Goal: Navigation & Orientation: Find specific page/section

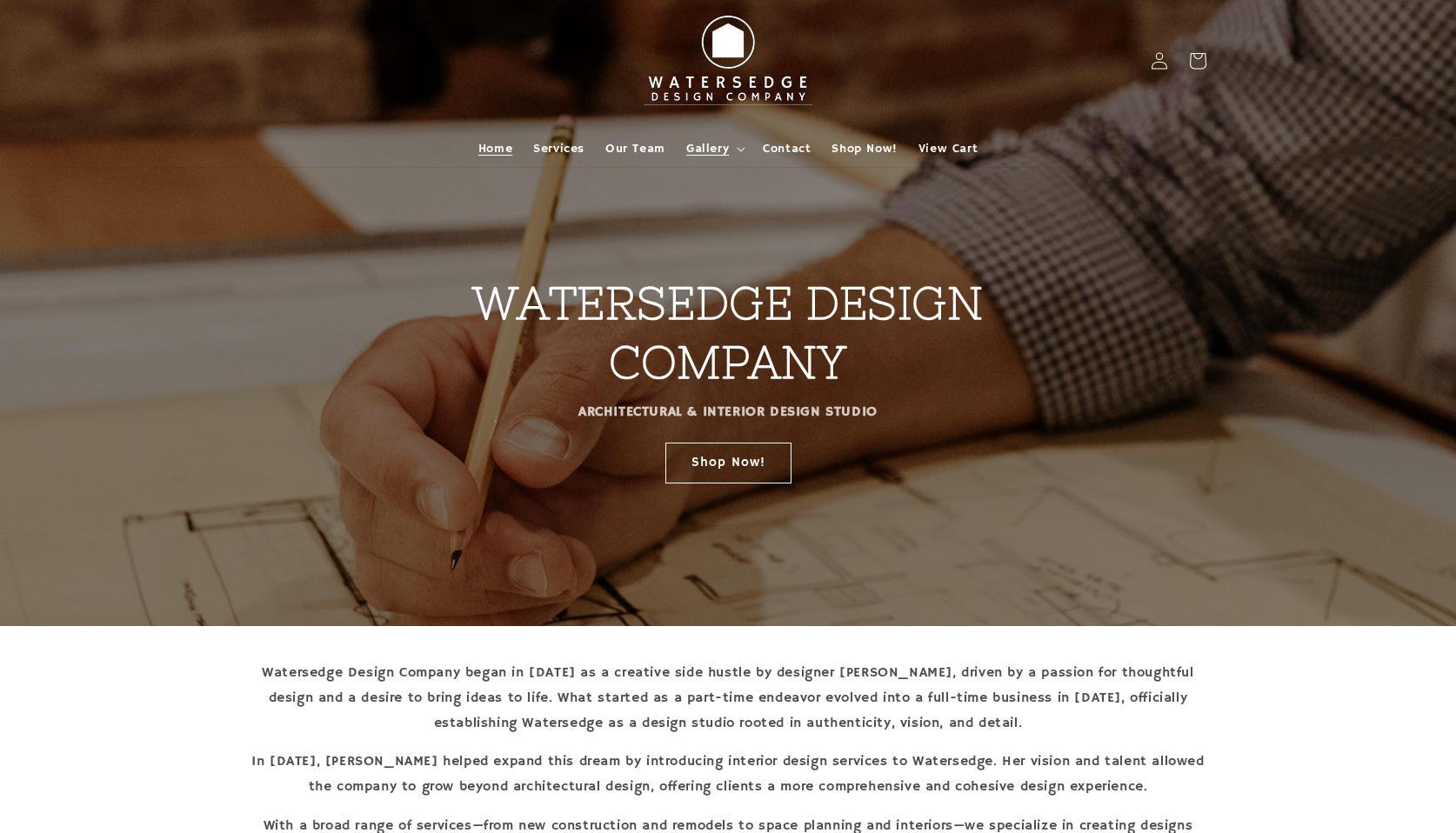
click at [706, 147] on span "Gallery" at bounding box center [707, 148] width 43 height 15
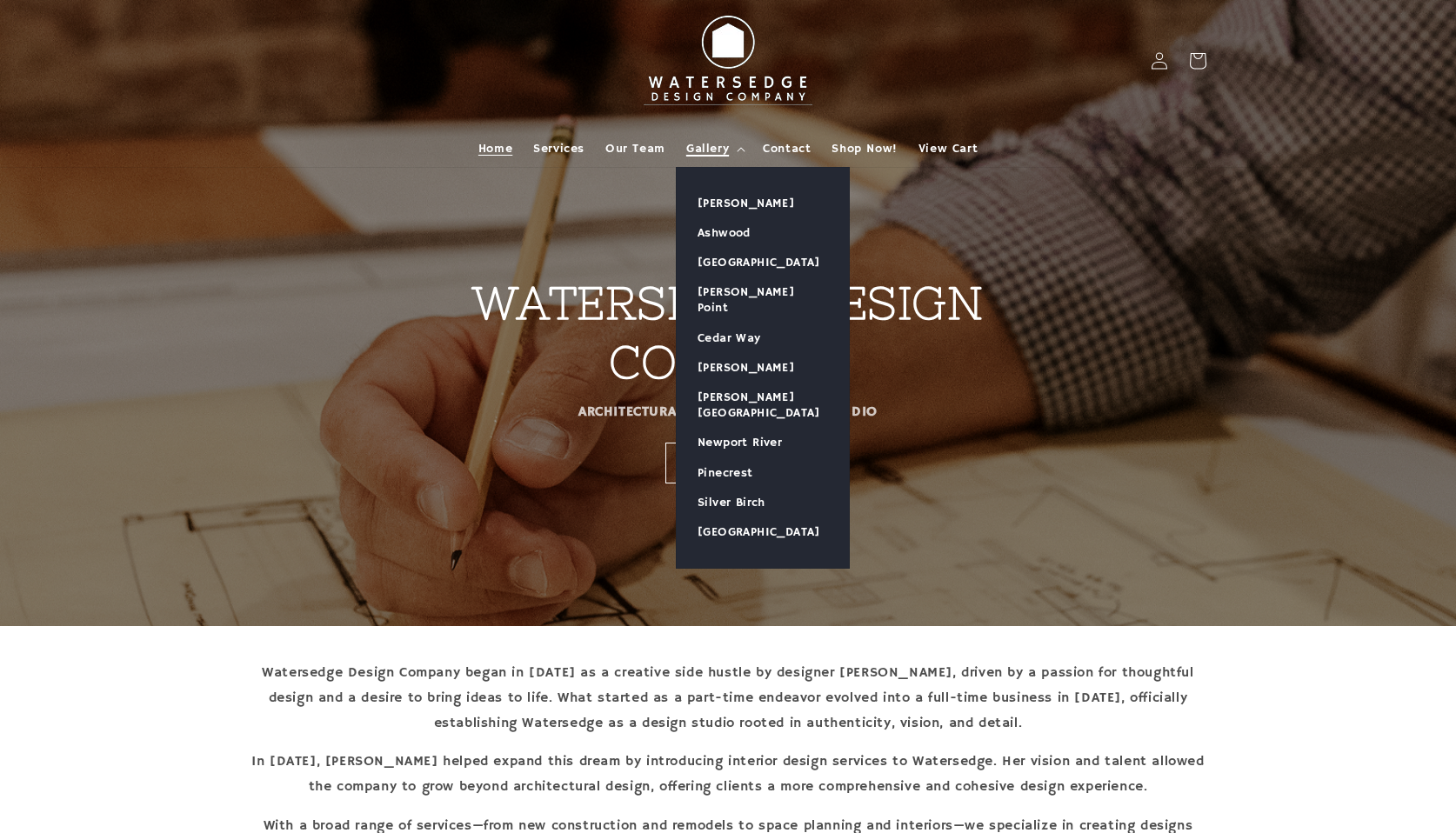
click at [721, 145] on span "Gallery" at bounding box center [707, 148] width 43 height 15
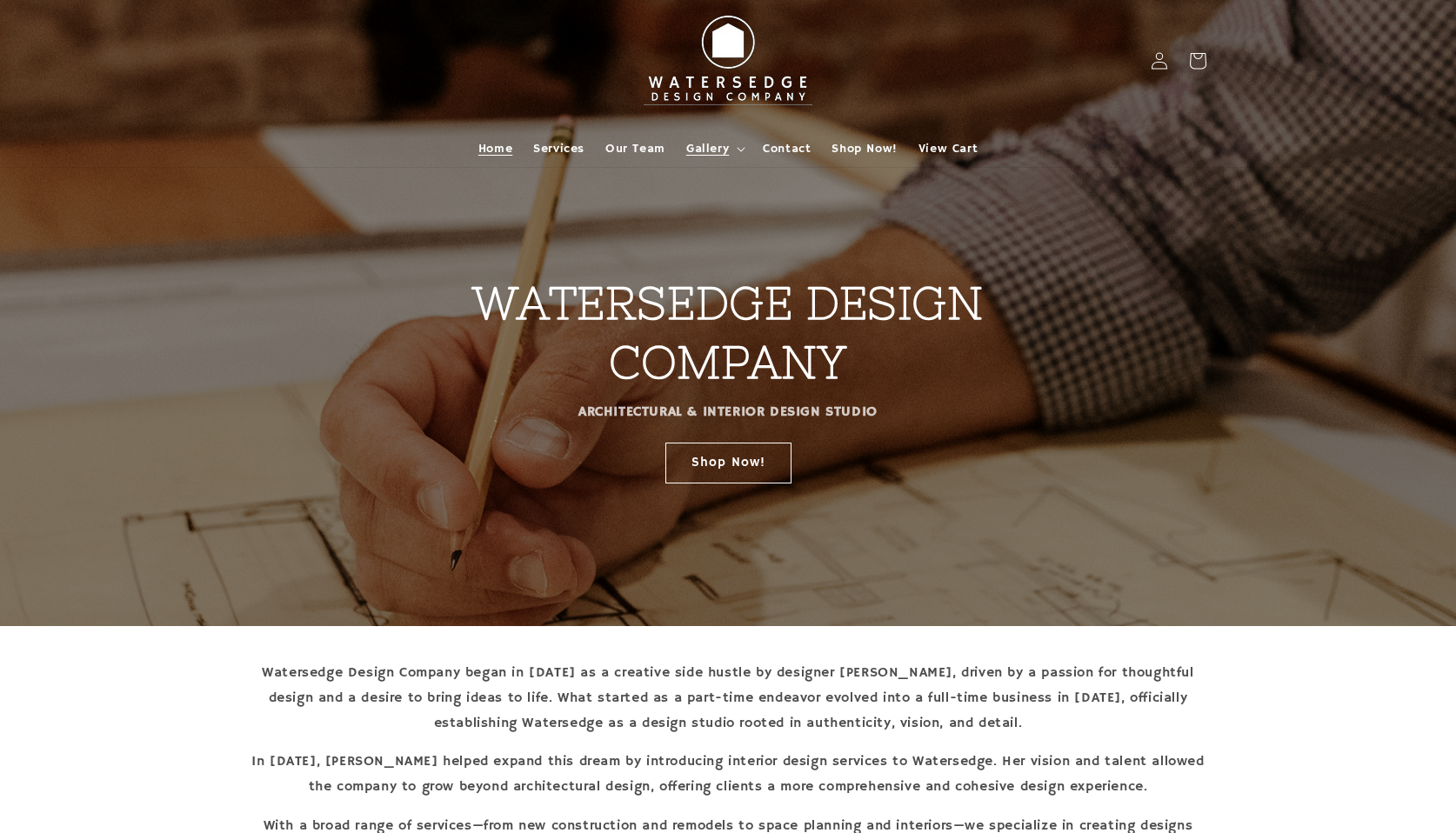
click at [713, 157] on summary "Gallery" at bounding box center [713, 149] width 77 height 37
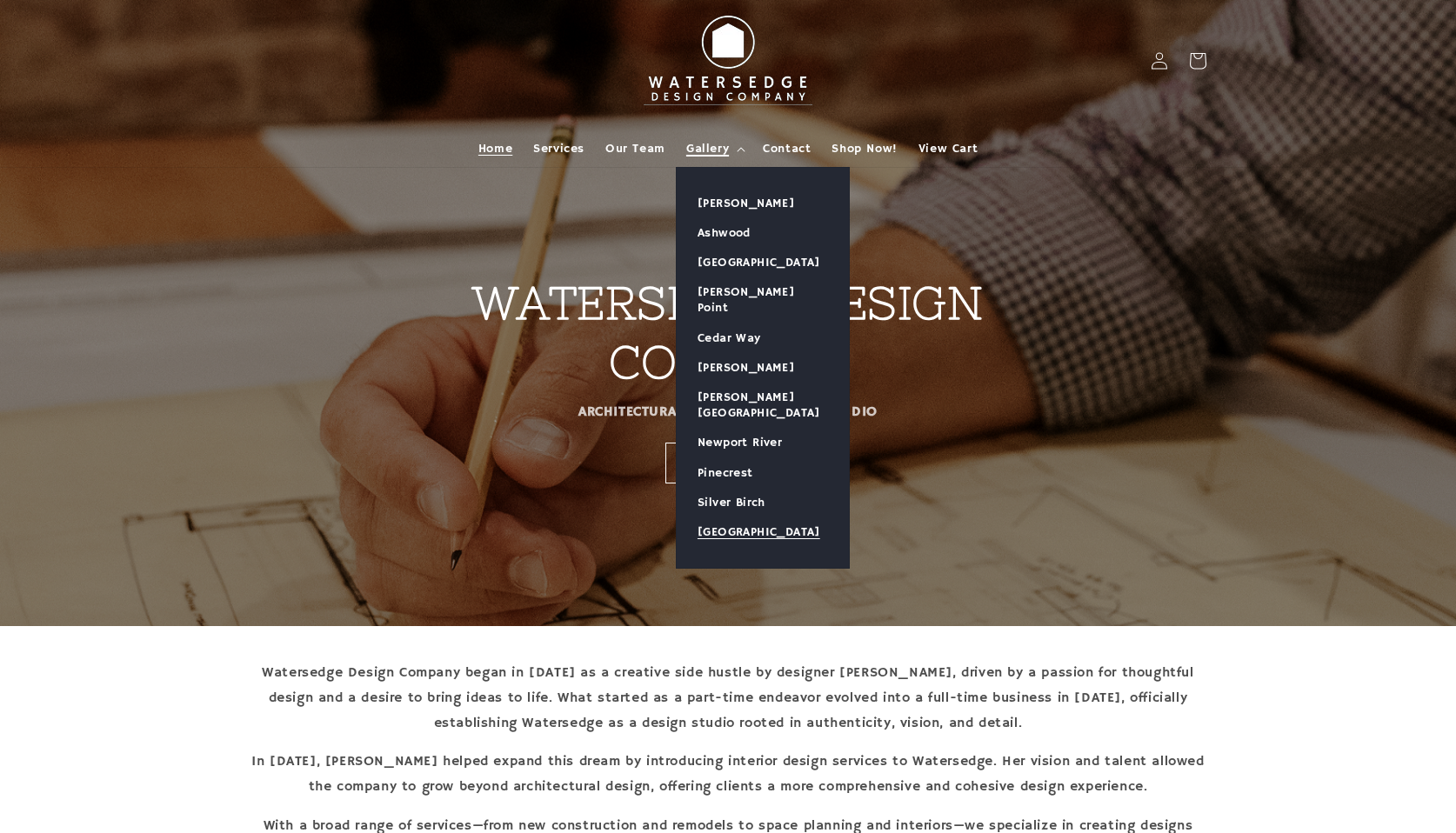
click at [719, 517] on link "[GEOGRAPHIC_DATA]" at bounding box center [762, 532] width 172 height 30
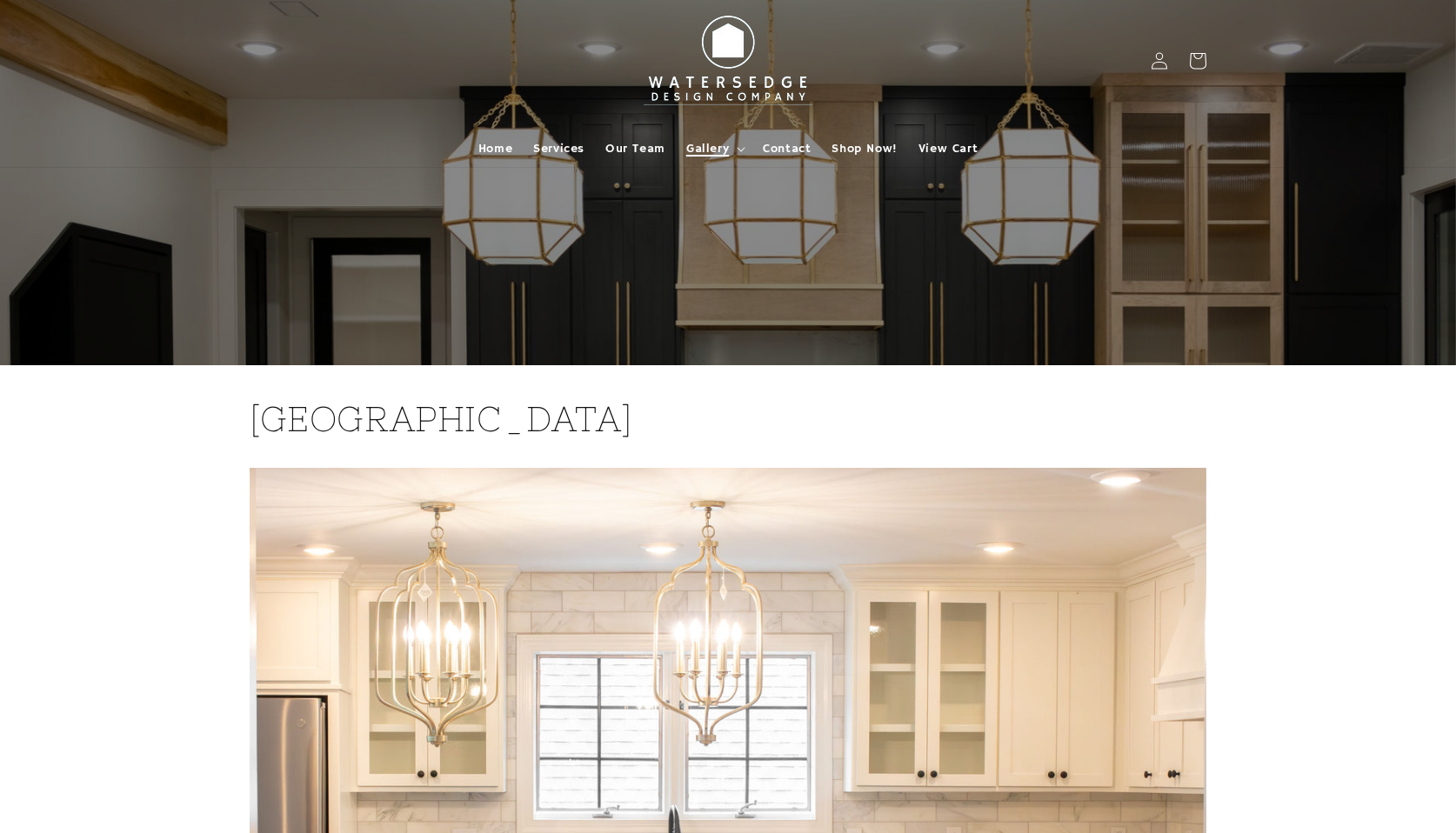
click at [702, 149] on span "Gallery" at bounding box center [707, 148] width 43 height 15
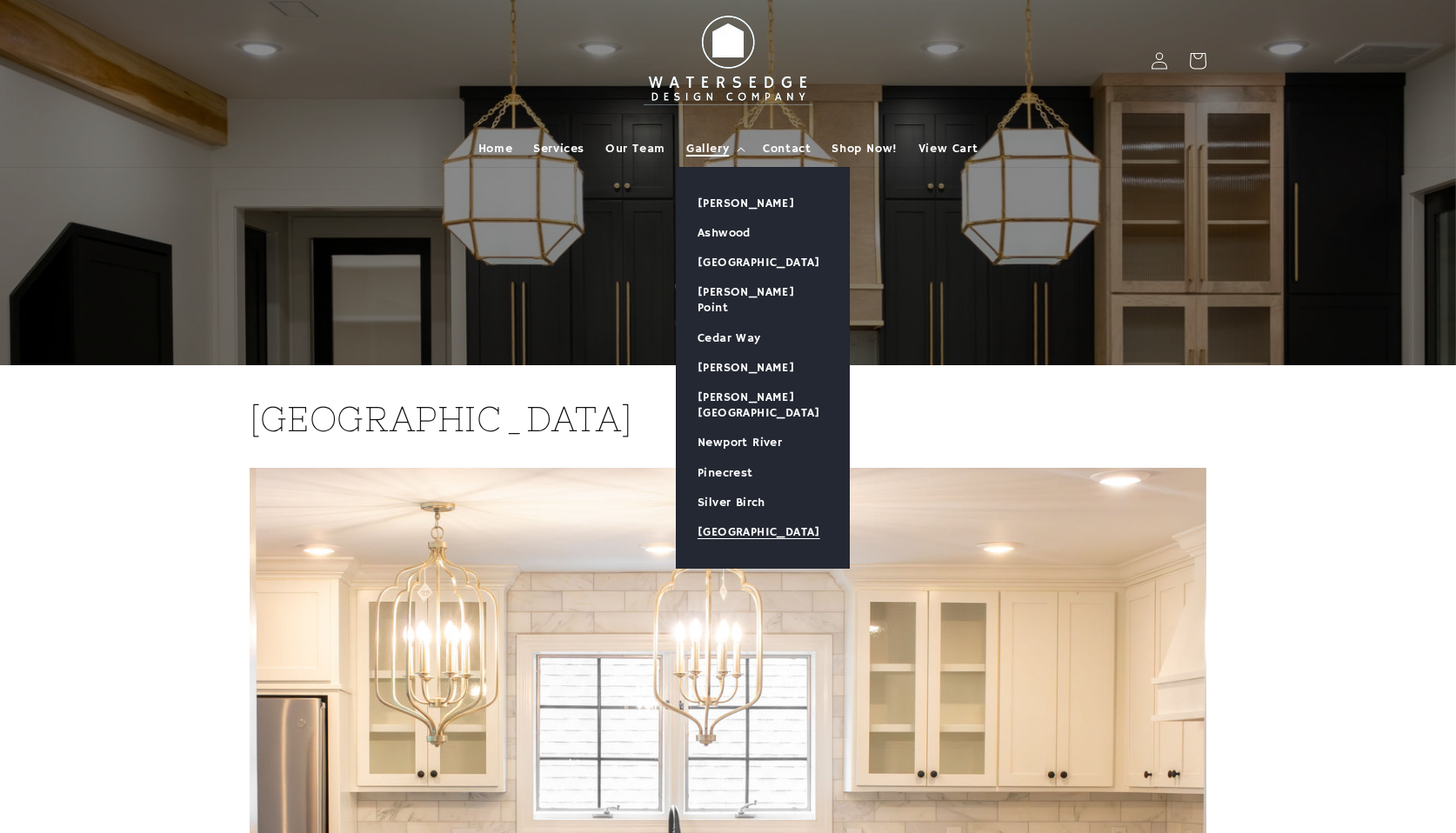
click at [707, 147] on span "Gallery" at bounding box center [707, 148] width 43 height 15
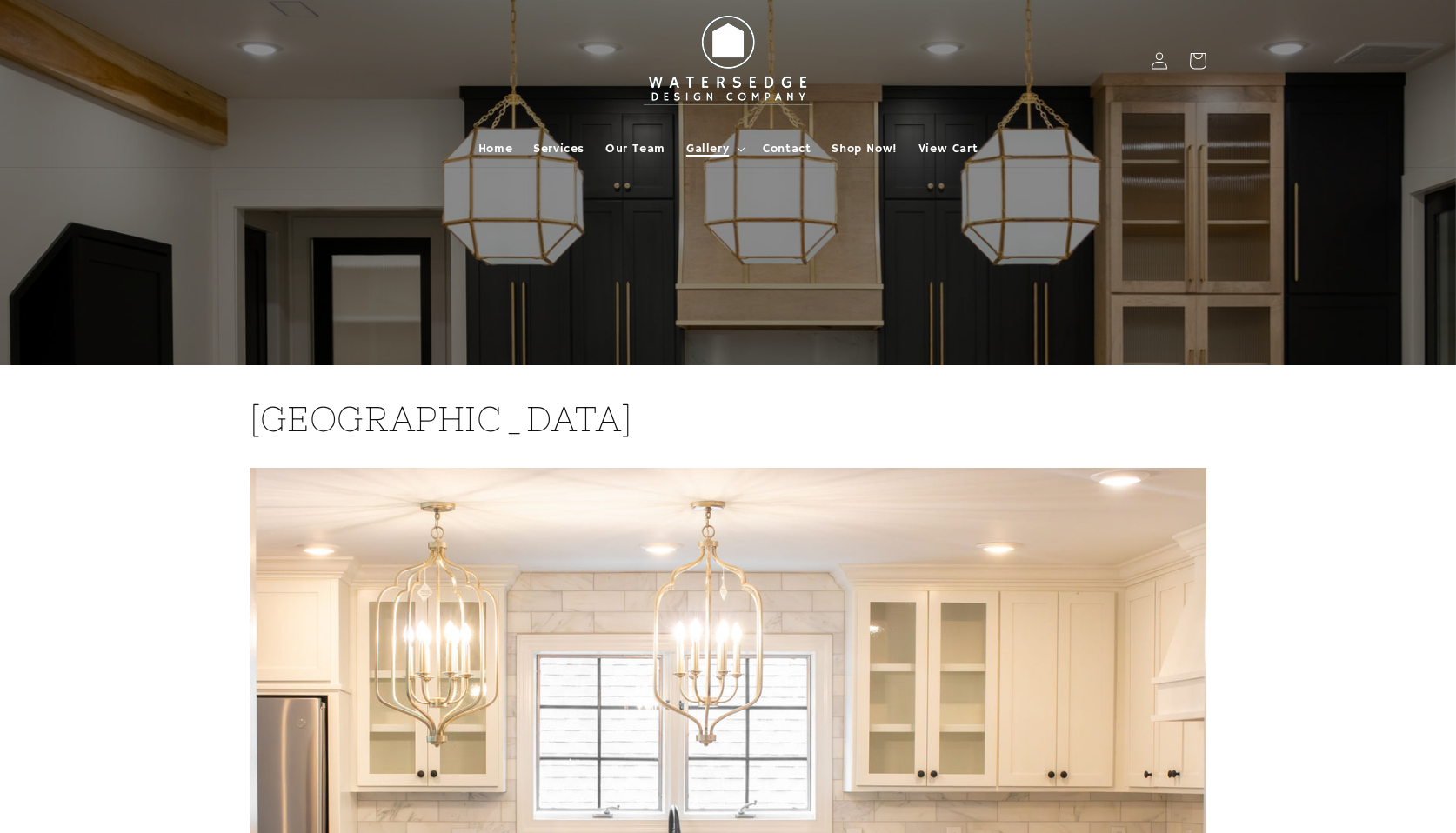
click at [708, 148] on span "Gallery" at bounding box center [707, 148] width 43 height 15
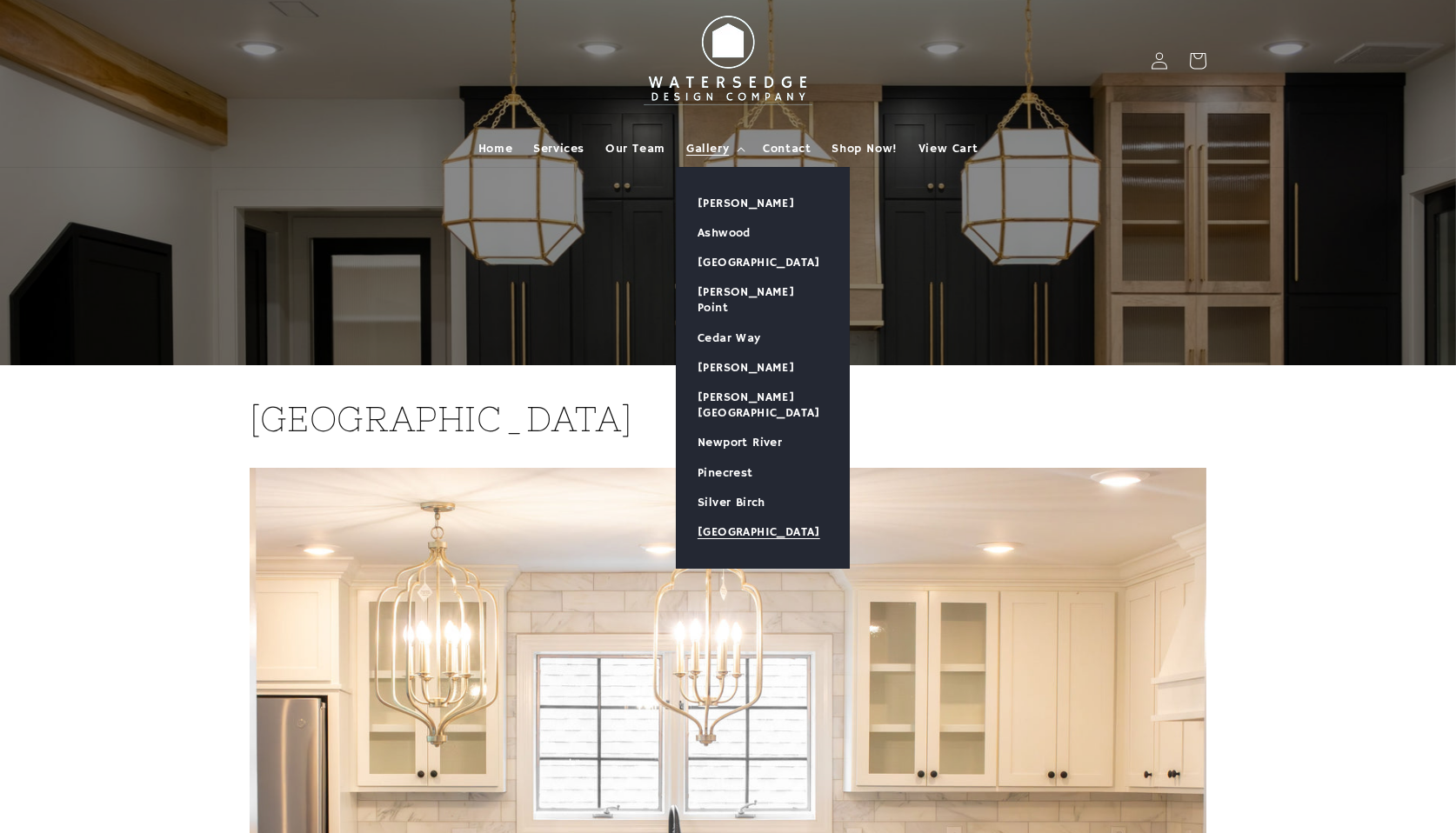
click at [730, 75] on img at bounding box center [728, 60] width 191 height 108
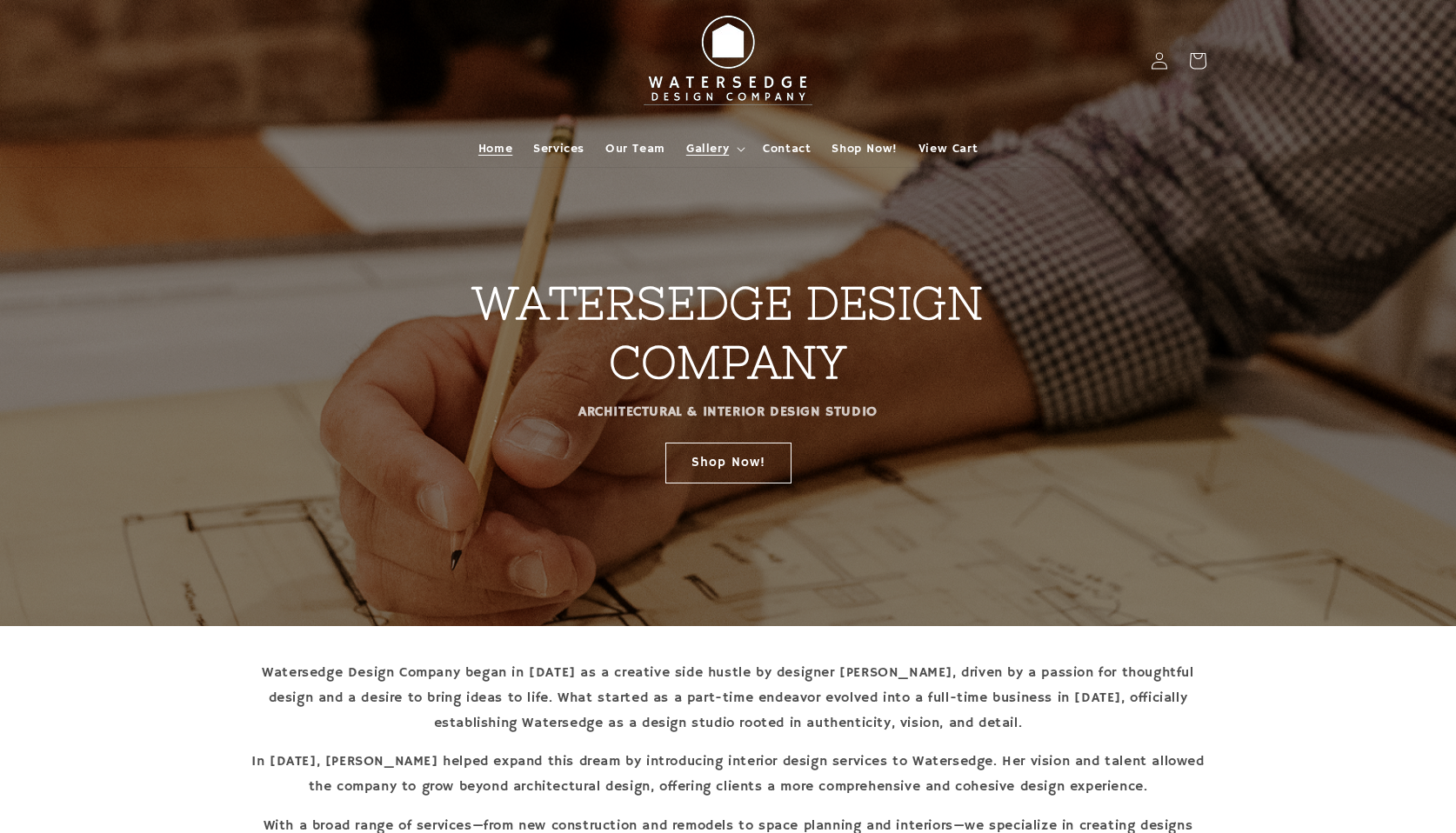
click at [700, 144] on span "Gallery" at bounding box center [707, 148] width 43 height 15
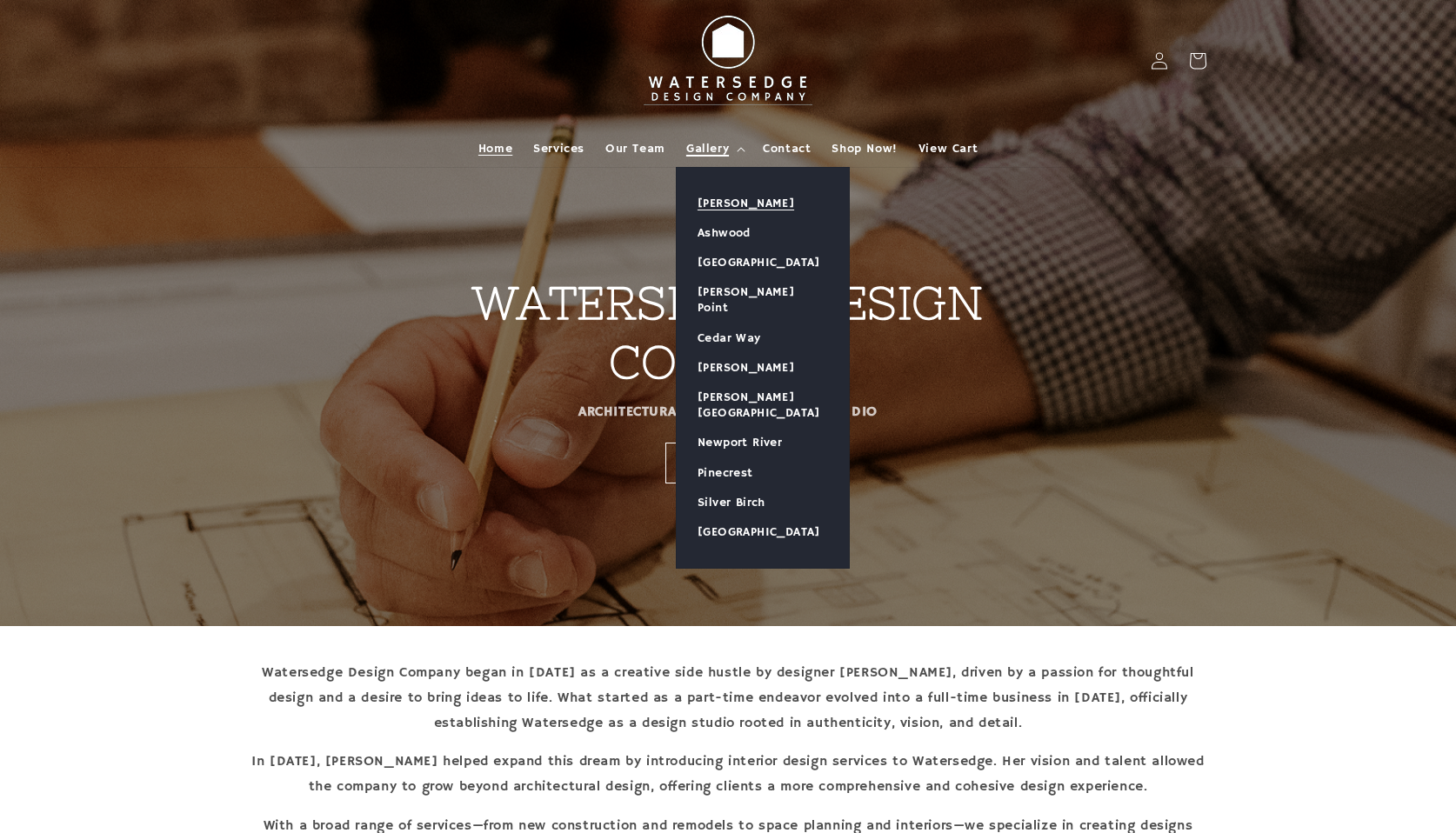
click at [743, 198] on link "[PERSON_NAME]" at bounding box center [762, 203] width 172 height 30
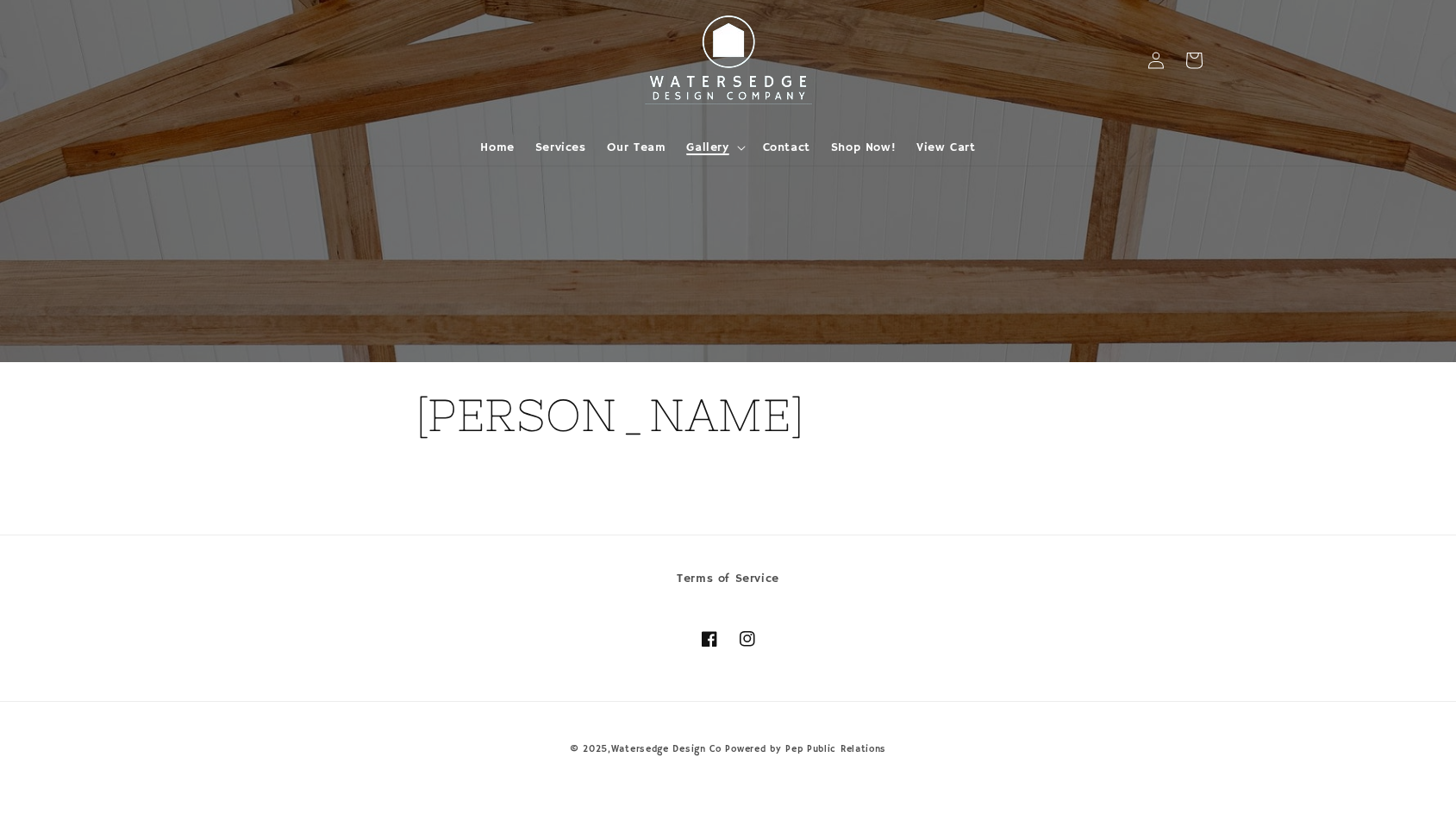
click at [699, 143] on span "Gallery" at bounding box center [707, 147] width 42 height 15
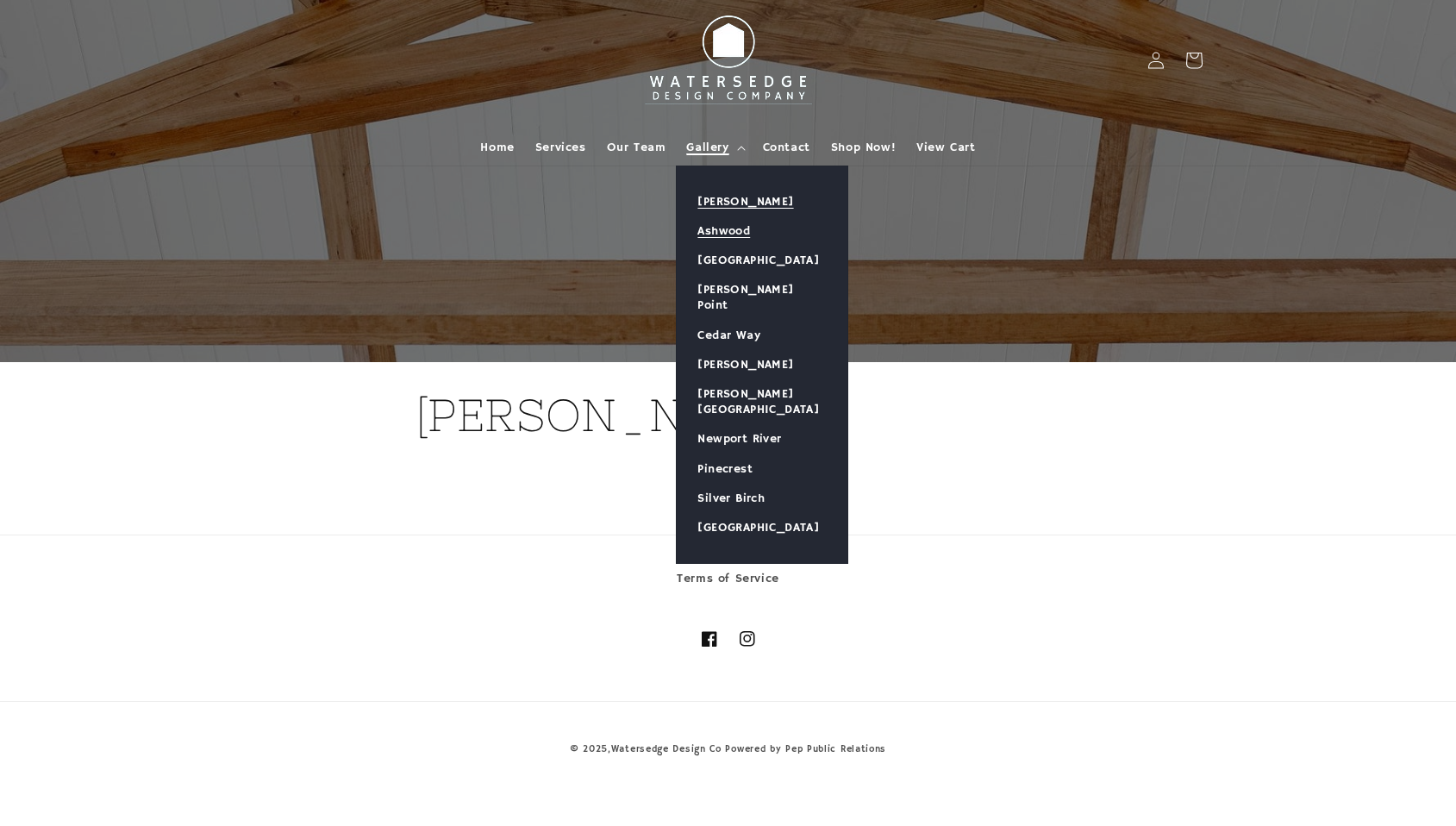
click at [736, 229] on link "Ashwood" at bounding box center [763, 231] width 171 height 30
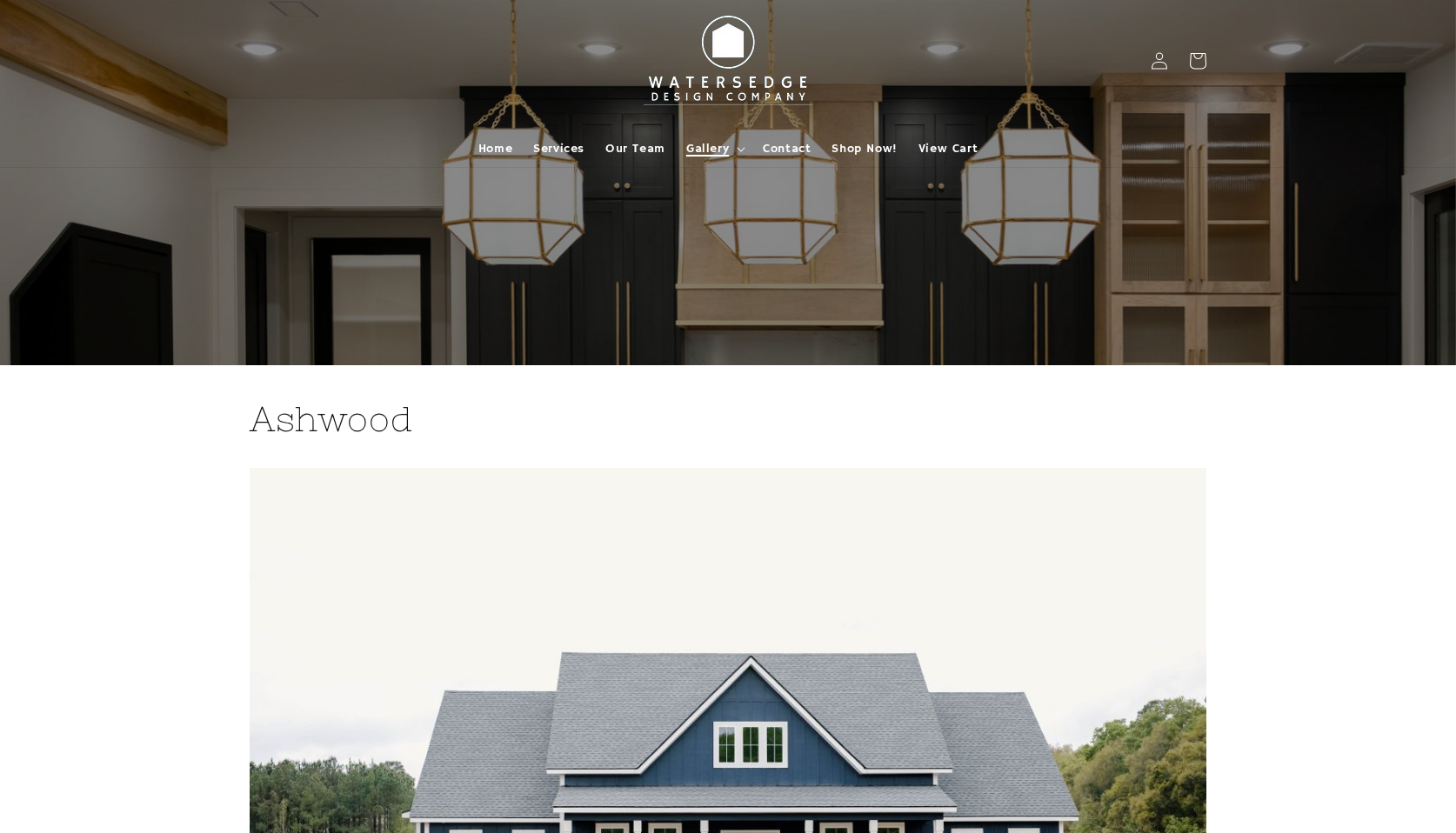
click at [712, 144] on span "Gallery" at bounding box center [707, 148] width 43 height 15
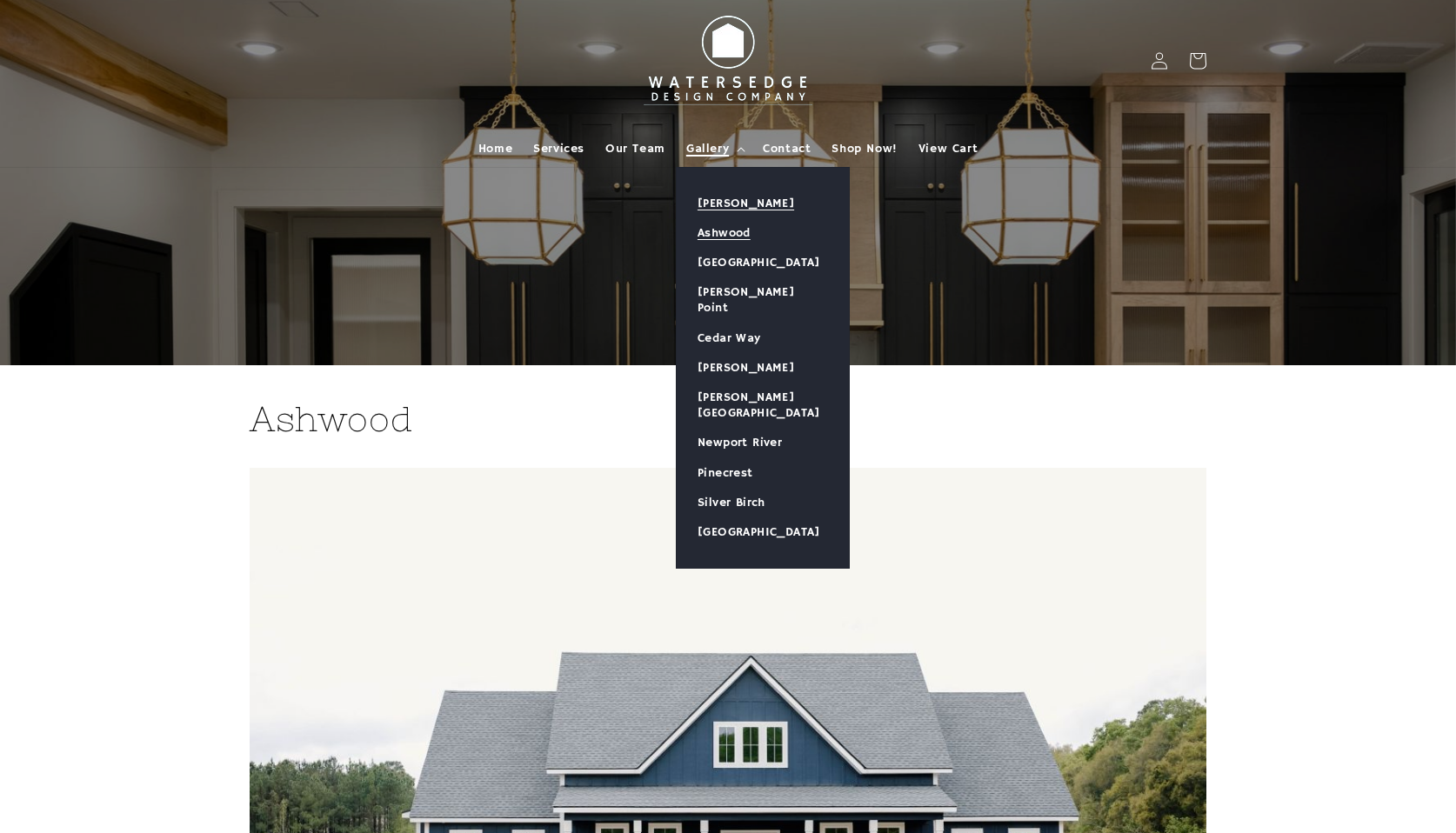
click at [756, 203] on link "[PERSON_NAME]" at bounding box center [762, 203] width 172 height 30
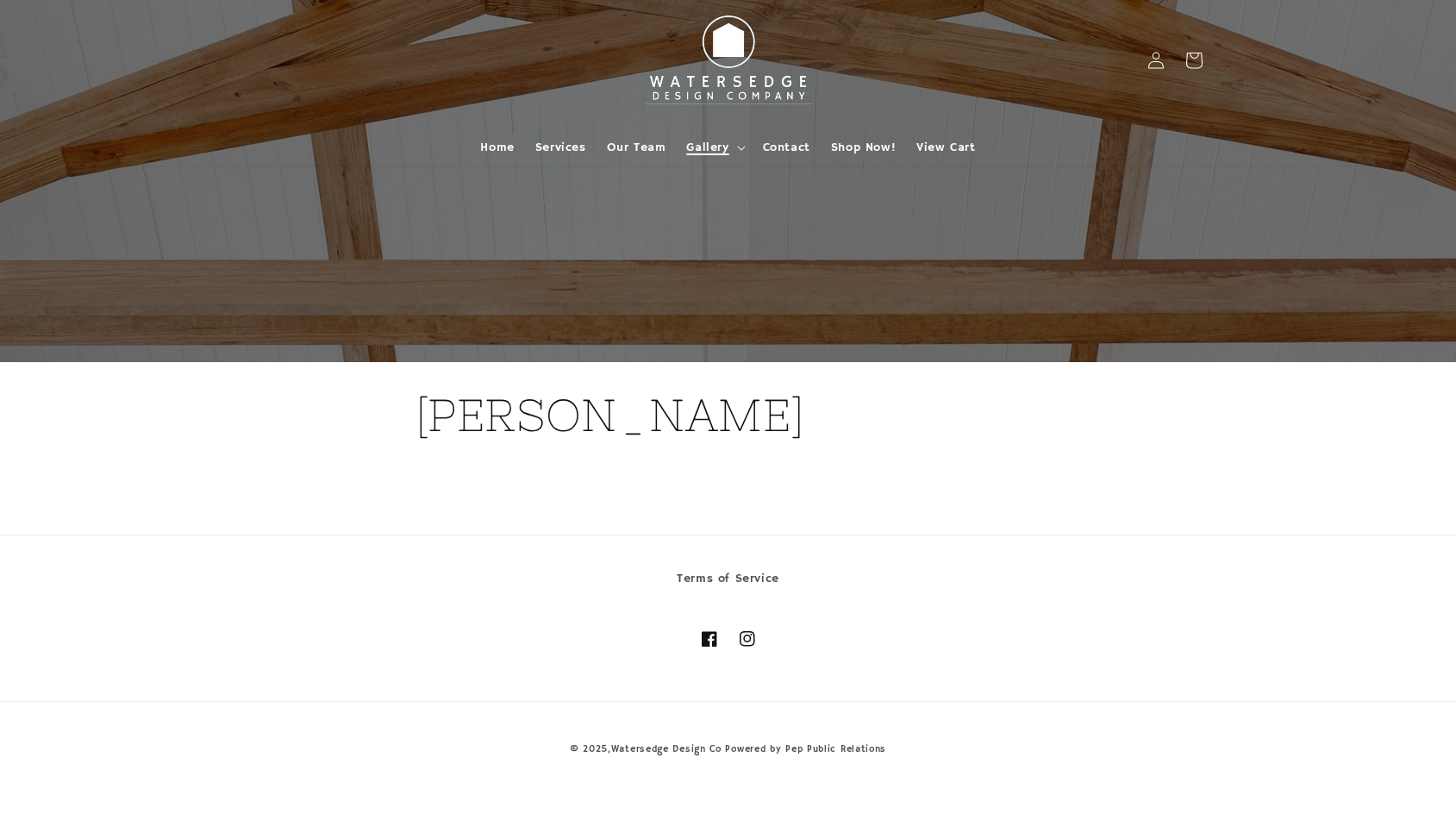
click at [707, 139] on span "Gallery" at bounding box center [707, 147] width 42 height 15
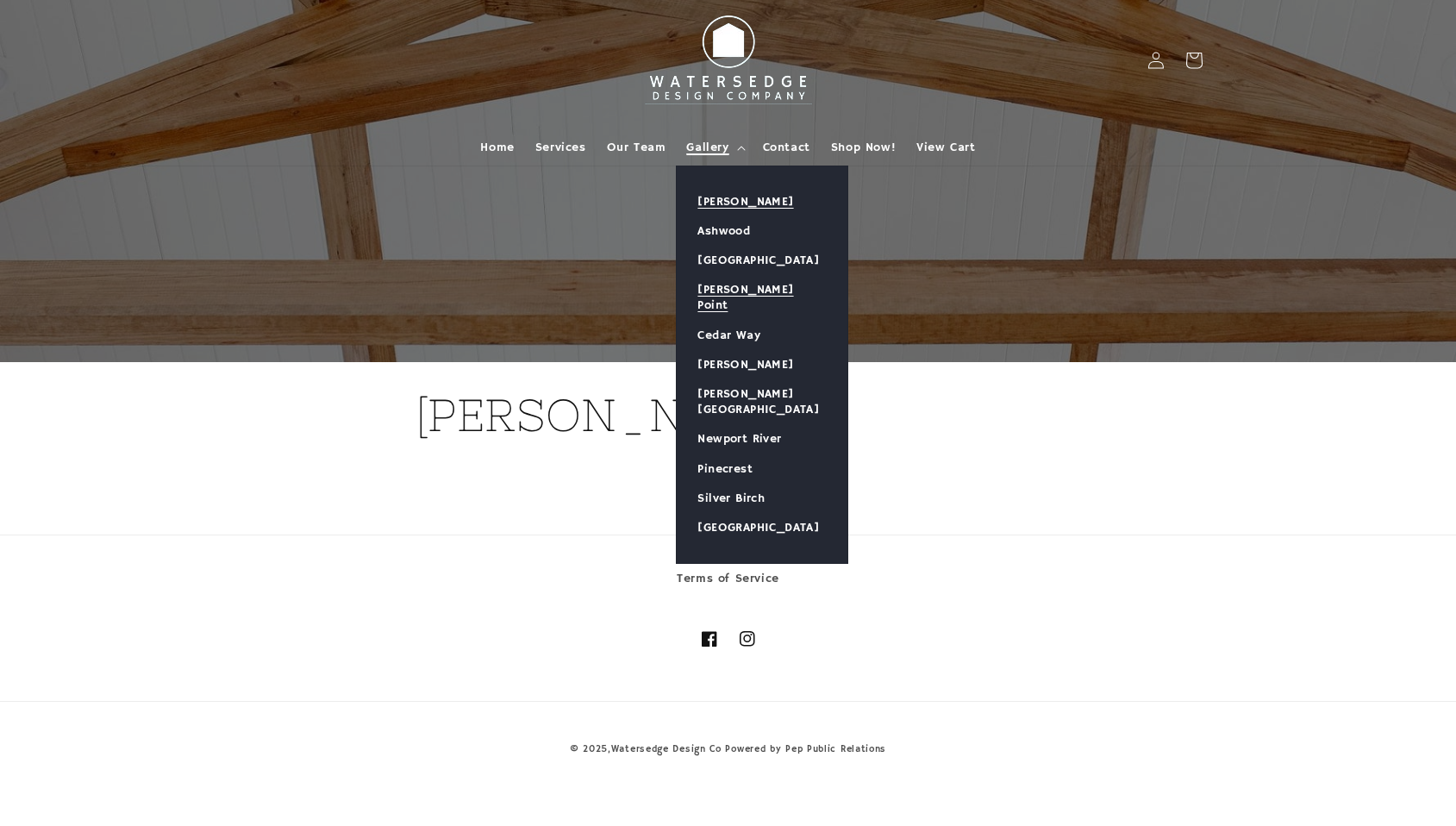
click at [727, 295] on link "[PERSON_NAME] Point" at bounding box center [763, 297] width 171 height 45
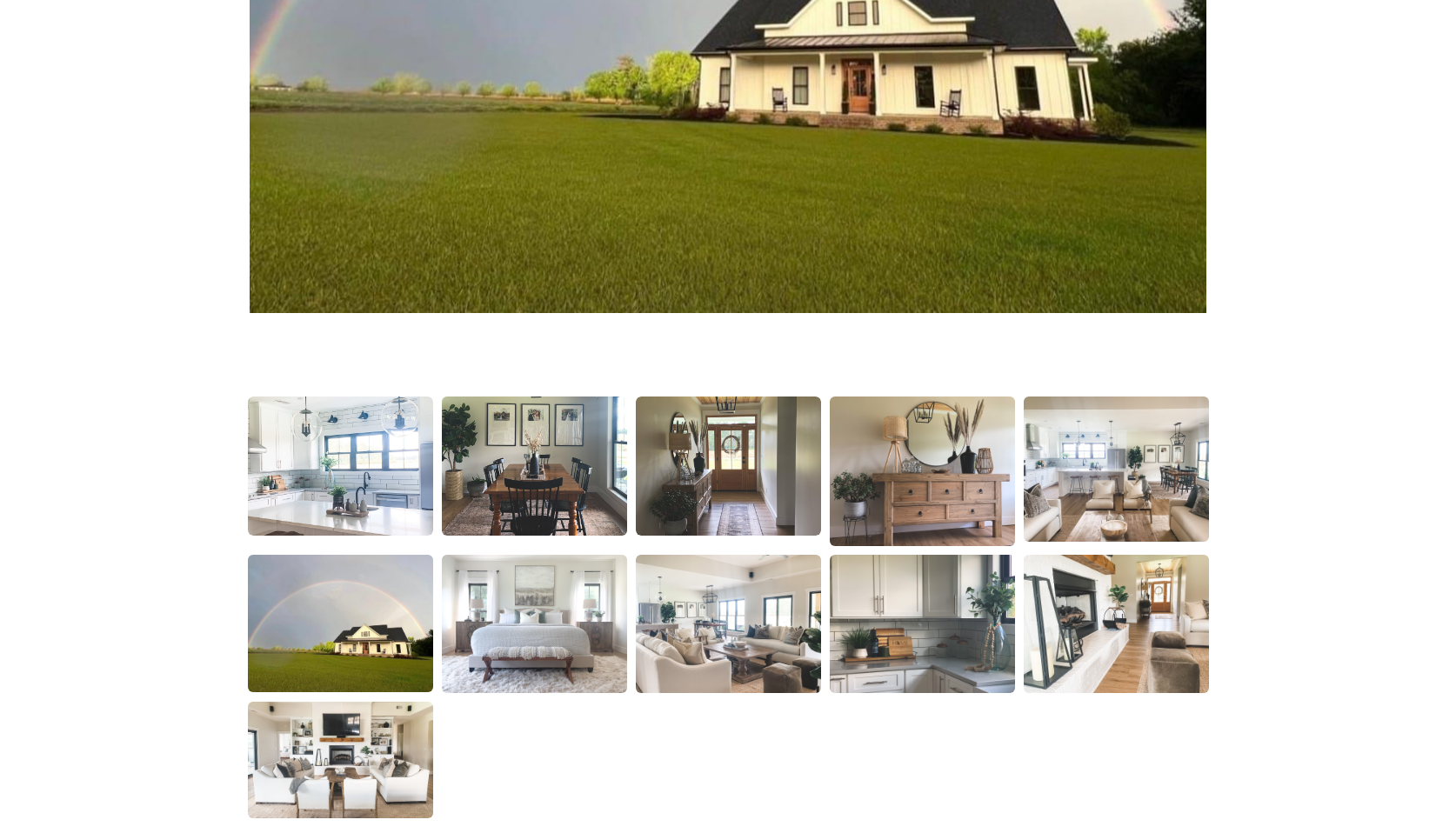
scroll to position [869, 0]
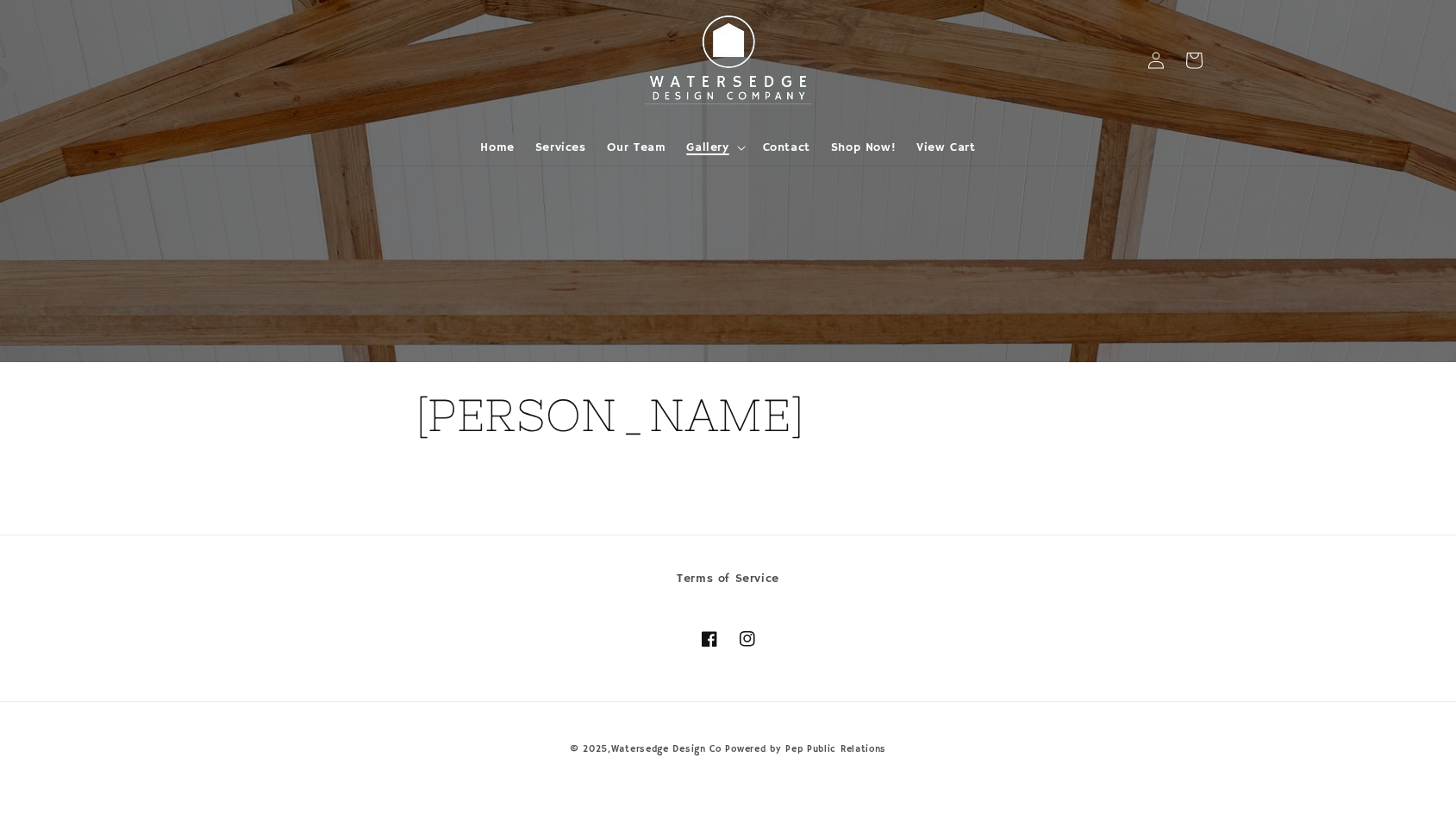
click at [699, 152] on span "Gallery" at bounding box center [707, 147] width 42 height 15
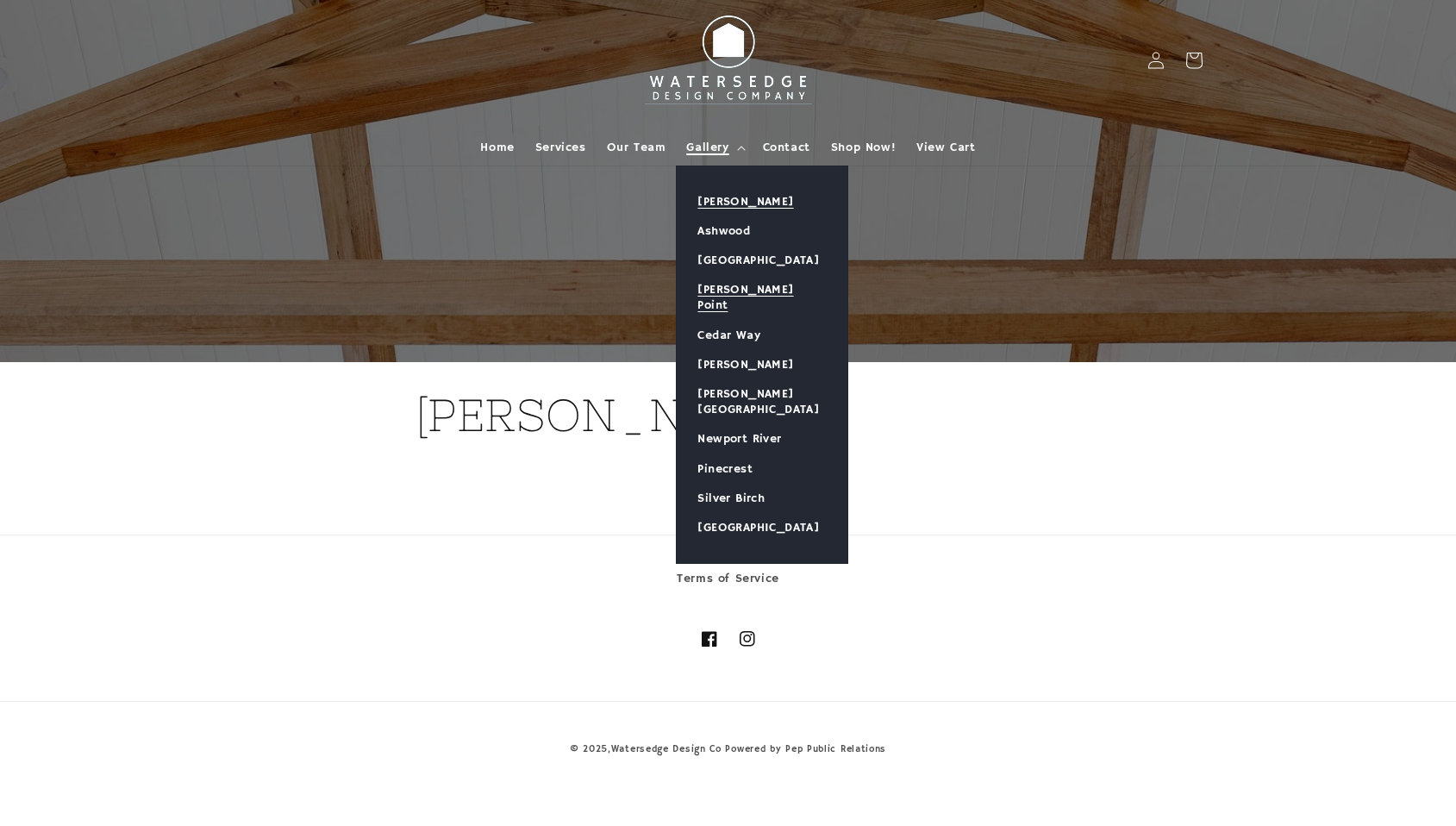
click at [755, 286] on link "[PERSON_NAME] Point" at bounding box center [763, 297] width 171 height 45
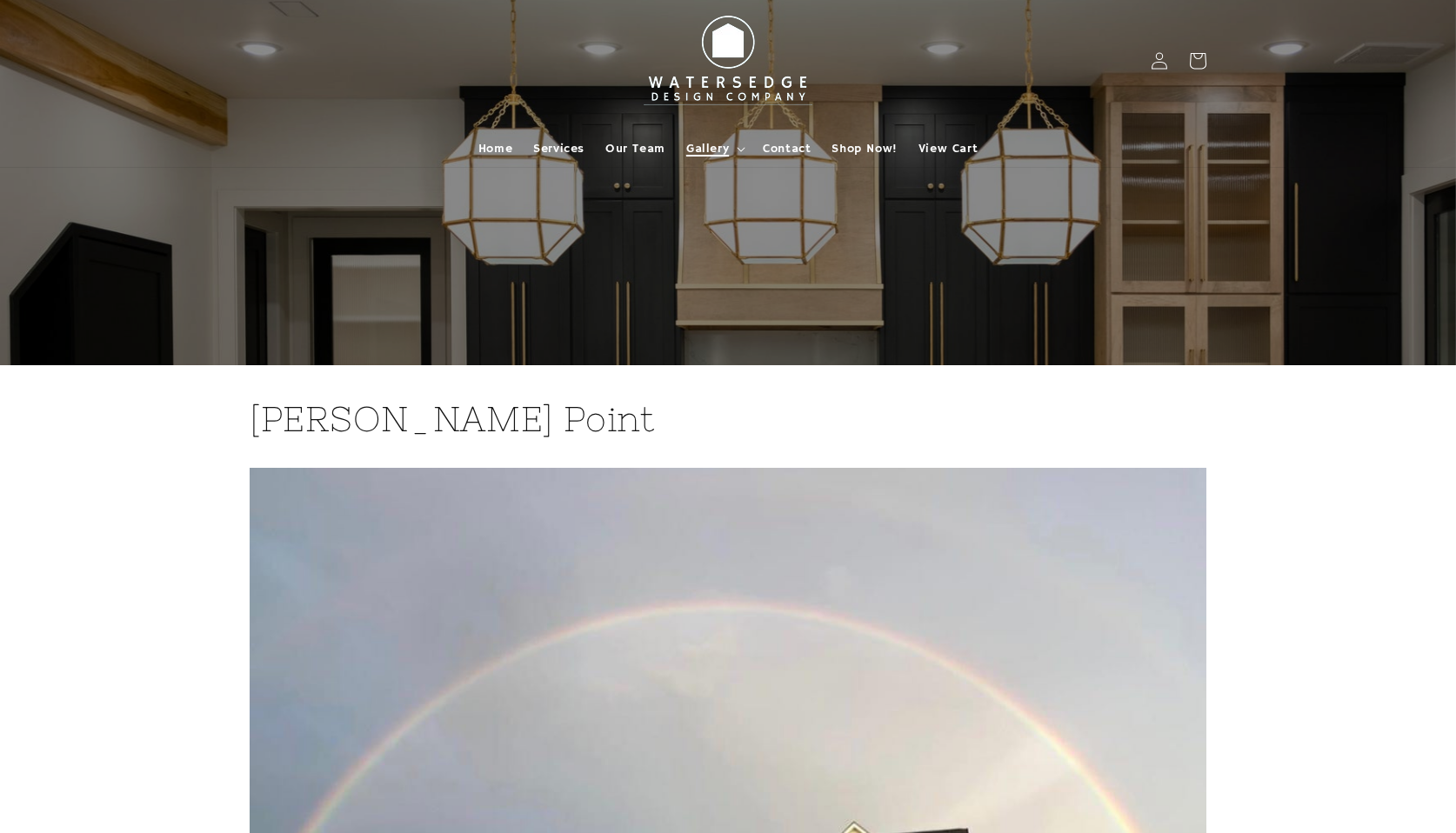
click at [725, 145] on span "Gallery" at bounding box center [707, 148] width 43 height 15
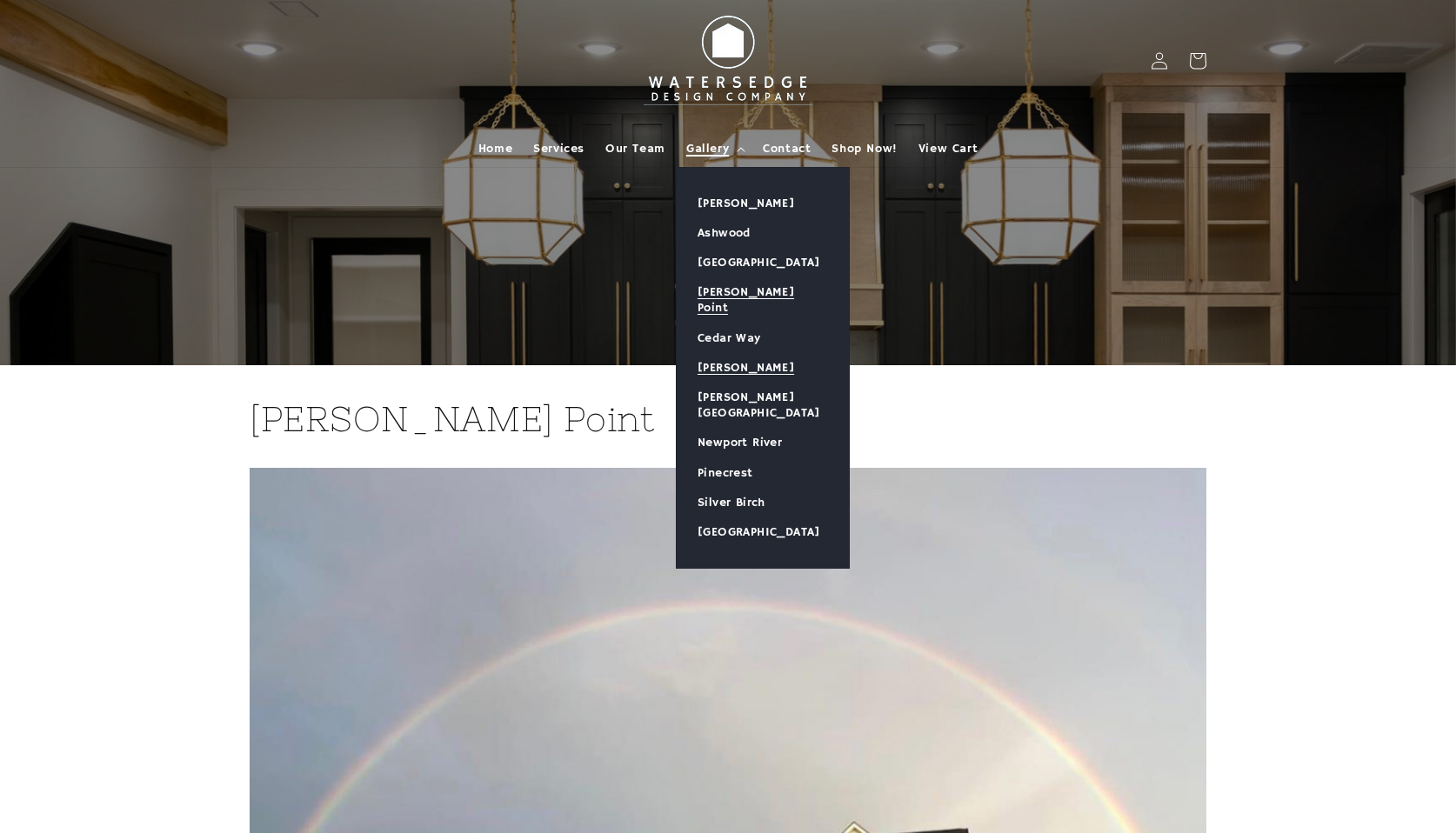
click at [744, 353] on link "[PERSON_NAME]" at bounding box center [762, 367] width 172 height 30
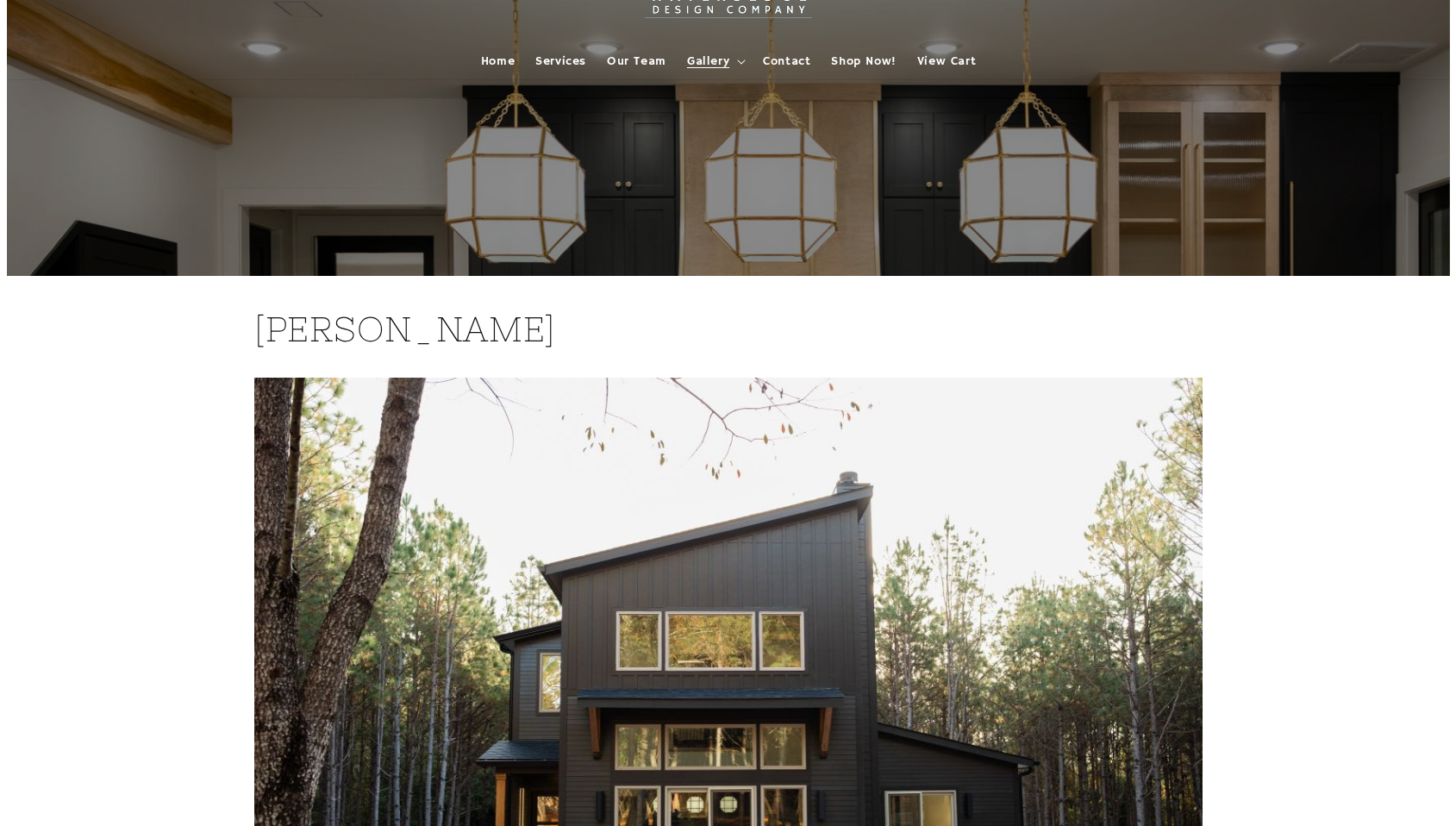
scroll to position [127, 0]
